Goal: Find specific page/section: Find specific page/section

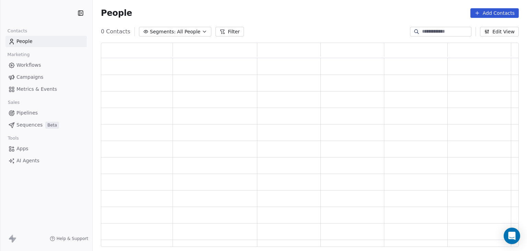
scroll to position [198, 413]
click at [44, 16] on html "A Default Business Contacts People Marketing Workflows Campaigns Metrics & Even…" at bounding box center [263, 125] width 527 height 251
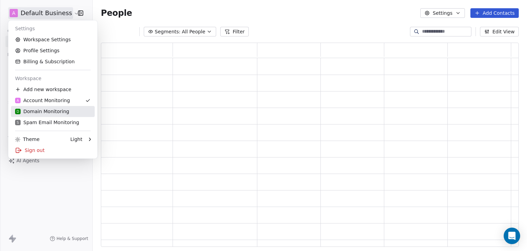
click at [57, 112] on div "D Domain Monitoring" at bounding box center [42, 111] width 54 height 7
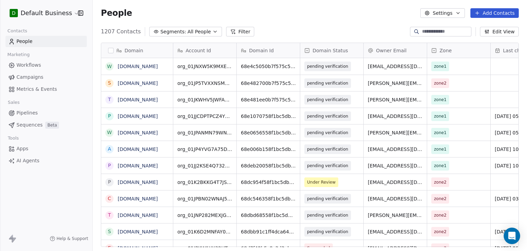
scroll to position [5, 5]
click at [437, 34] on input at bounding box center [446, 31] width 48 height 7
paste input "**********"
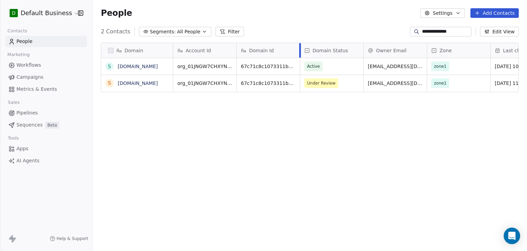
scroll to position [215, 429]
type input "**********"
click at [140, 65] on link "[DOMAIN_NAME]" at bounding box center [138, 66] width 40 height 5
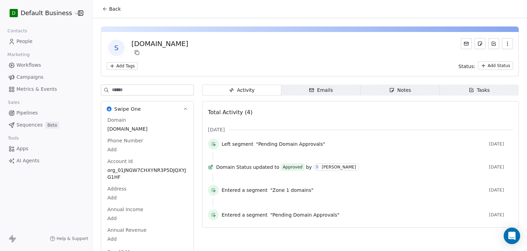
click at [112, 11] on span "Back" at bounding box center [115, 8] width 12 height 7
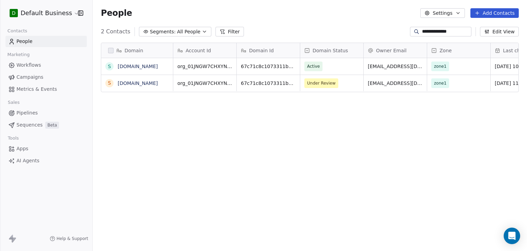
scroll to position [215, 429]
click at [137, 80] on link "[DOMAIN_NAME]" at bounding box center [138, 82] width 40 height 5
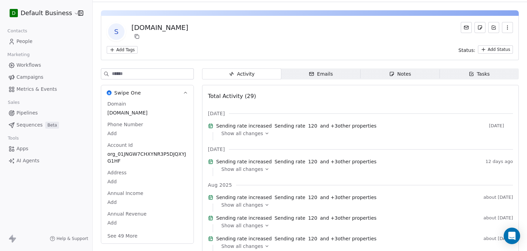
scroll to position [103, 0]
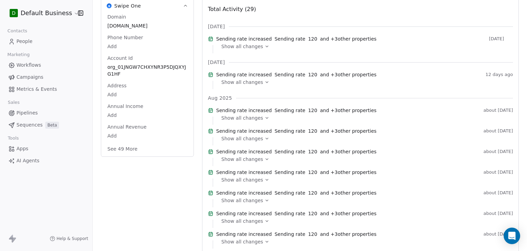
click at [128, 153] on button "See 49 More" at bounding box center [122, 149] width 38 height 12
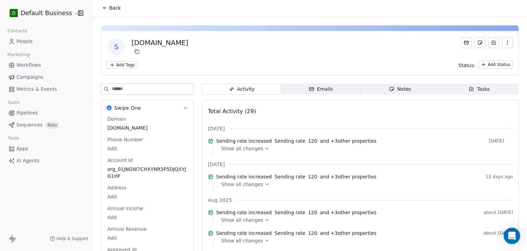
scroll to position [0, 0]
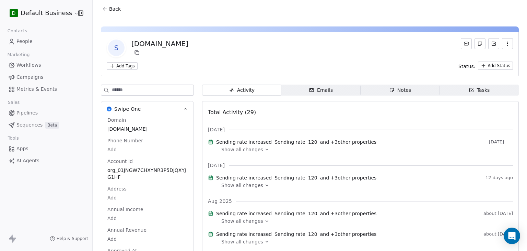
click at [109, 9] on button "Back" at bounding box center [111, 9] width 27 height 12
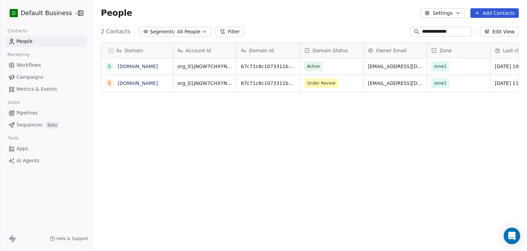
scroll to position [215, 429]
click at [349, 84] on div "Under Review" at bounding box center [331, 83] width 63 height 16
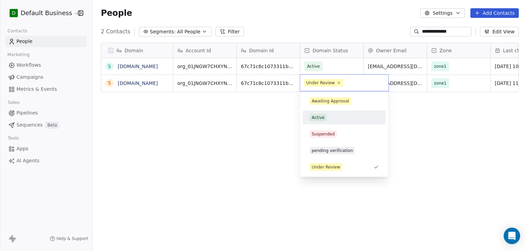
click at [342, 118] on div "Active" at bounding box center [344, 118] width 69 height 8
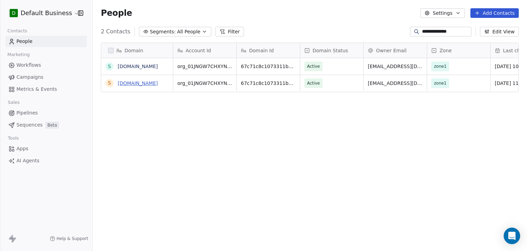
click at [147, 86] on link "[DOMAIN_NAME]" at bounding box center [138, 82] width 40 height 5
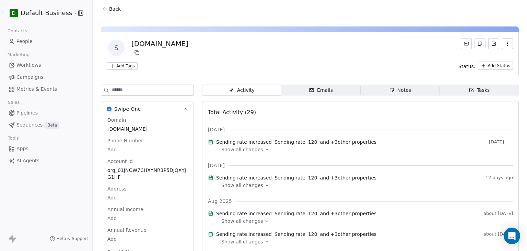
click at [106, 10] on icon at bounding box center [104, 8] width 5 height 5
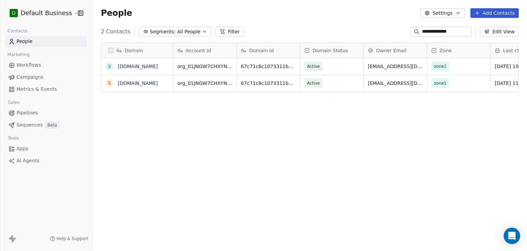
scroll to position [215, 429]
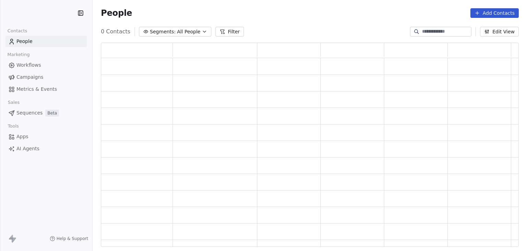
scroll to position [198, 413]
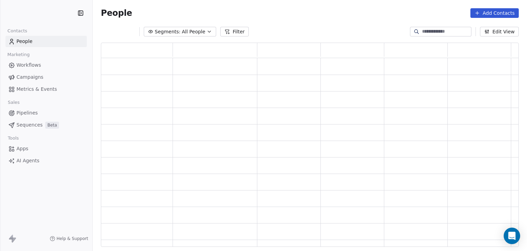
click at [433, 32] on input at bounding box center [446, 31] width 48 height 7
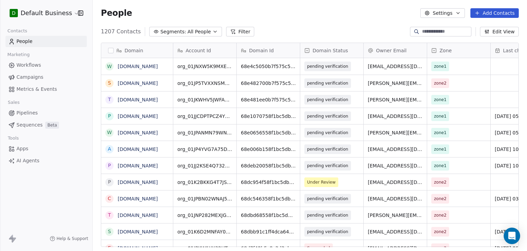
scroll to position [215, 429]
paste input "**********"
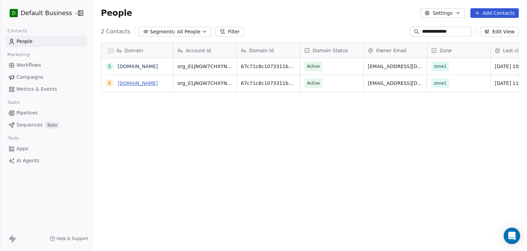
type input "**********"
click at [133, 83] on link "[DOMAIN_NAME]" at bounding box center [138, 82] width 40 height 5
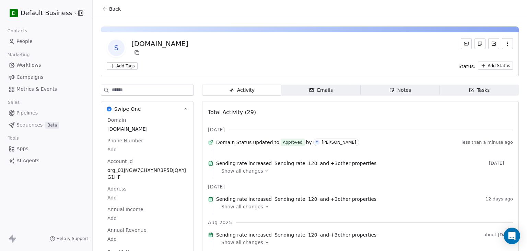
click at [115, 9] on span "Back" at bounding box center [115, 8] width 12 height 7
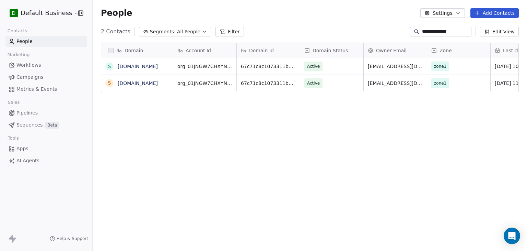
scroll to position [215, 429]
click at [31, 10] on html "**********" at bounding box center [263, 125] width 527 height 251
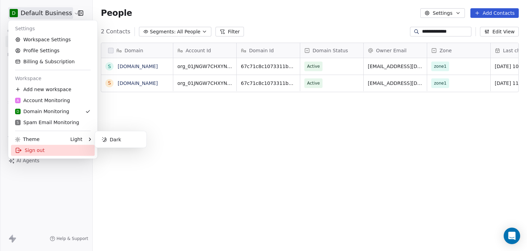
click at [37, 150] on div "Sign out" at bounding box center [53, 150] width 84 height 11
